Goal: Understand process/instructions

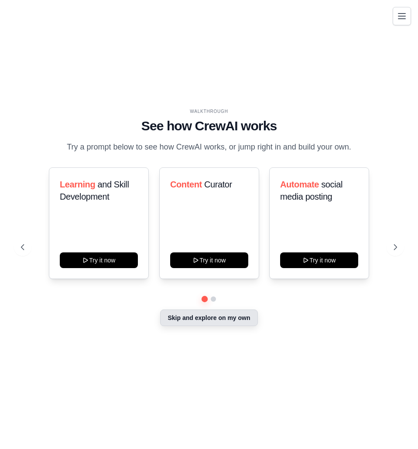
click at [192, 320] on button "Skip and explore on my own" at bounding box center [208, 318] width 97 height 17
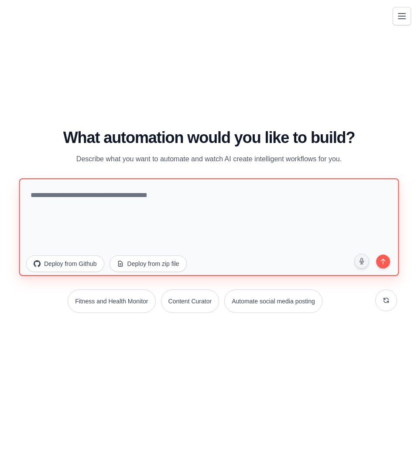
click at [165, 213] on textarea at bounding box center [209, 227] width 380 height 98
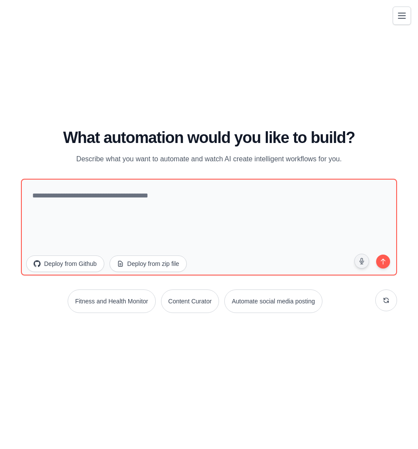
click at [402, 16] on icon "Toggle navigation" at bounding box center [401, 15] width 7 height 5
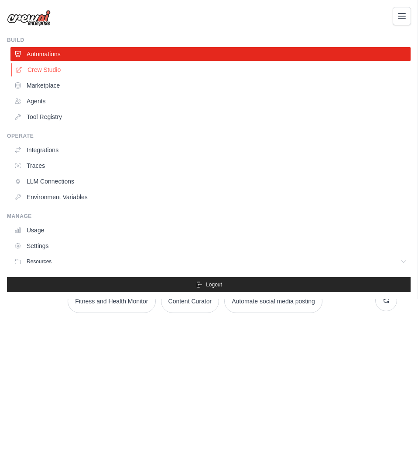
click at [43, 70] on link "Crew Studio" at bounding box center [211, 70] width 400 height 14
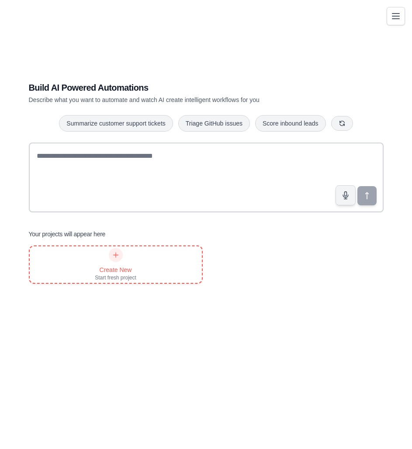
click at [118, 255] on icon at bounding box center [115, 255] width 7 height 7
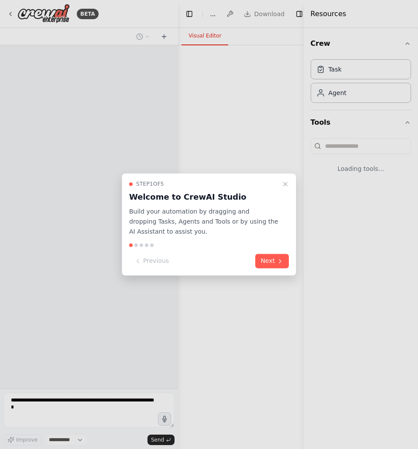
select select "****"
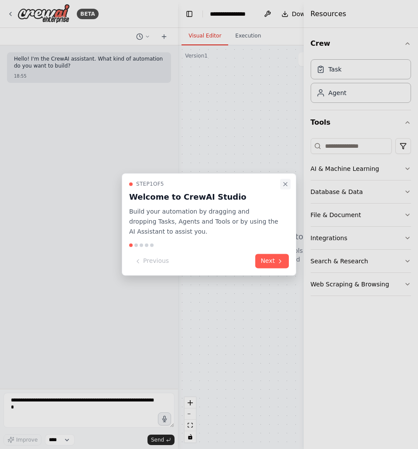
click at [285, 181] on icon "Close walkthrough" at bounding box center [285, 184] width 7 height 7
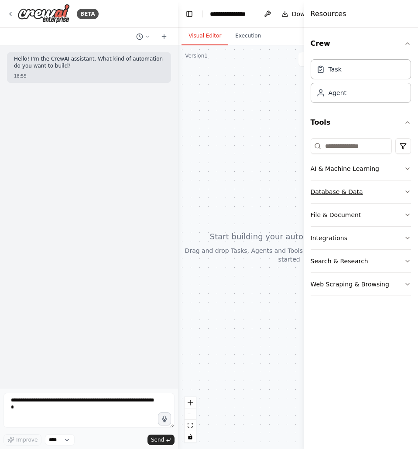
click at [388, 190] on button "Database & Data" at bounding box center [361, 192] width 100 height 23
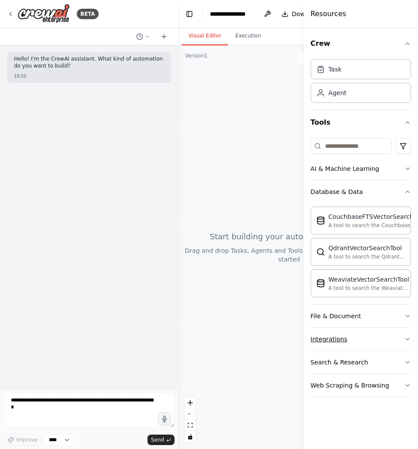
click at [356, 342] on button "Integrations" at bounding box center [361, 339] width 100 height 23
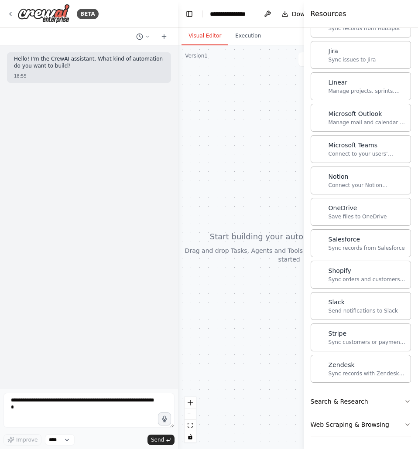
scroll to position [629, 0]
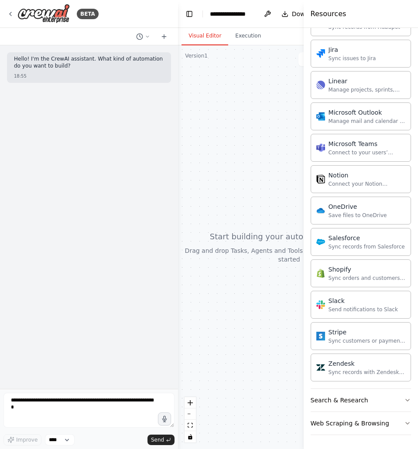
click at [276, 287] on div at bounding box center [289, 247] width 222 height 404
click at [23, 298] on div "Hello! I'm the CrewAI assistant. What kind of automation do you want to build? …" at bounding box center [89, 217] width 178 height 344
